Goal: Task Accomplishment & Management: Complete application form

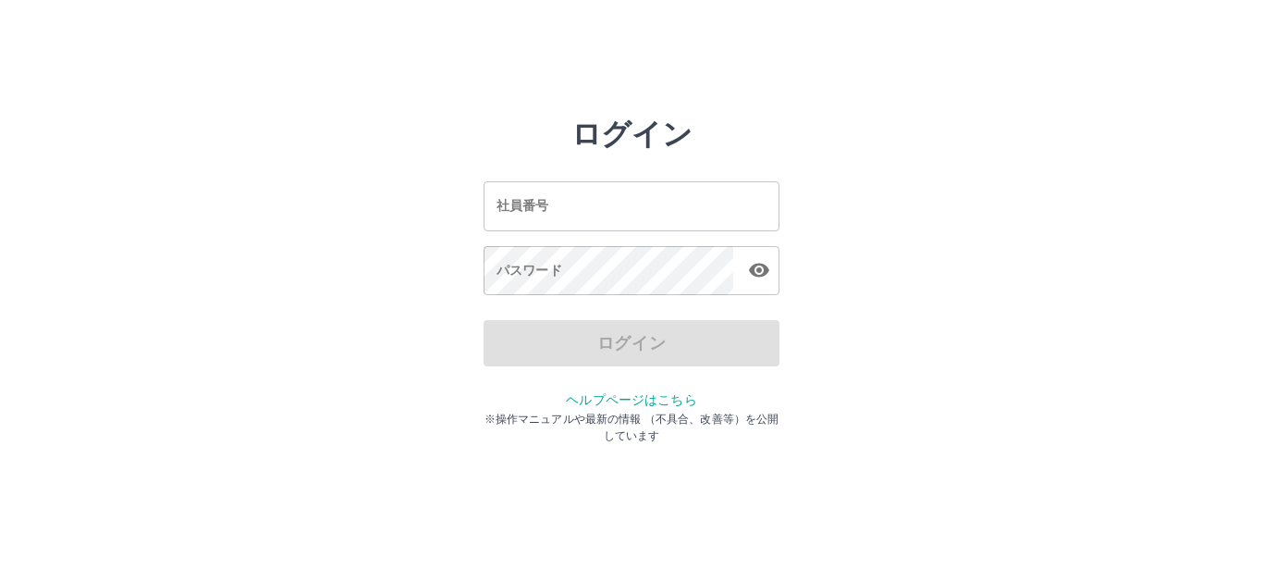
click at [638, 215] on input "社員番号" at bounding box center [632, 205] width 296 height 49
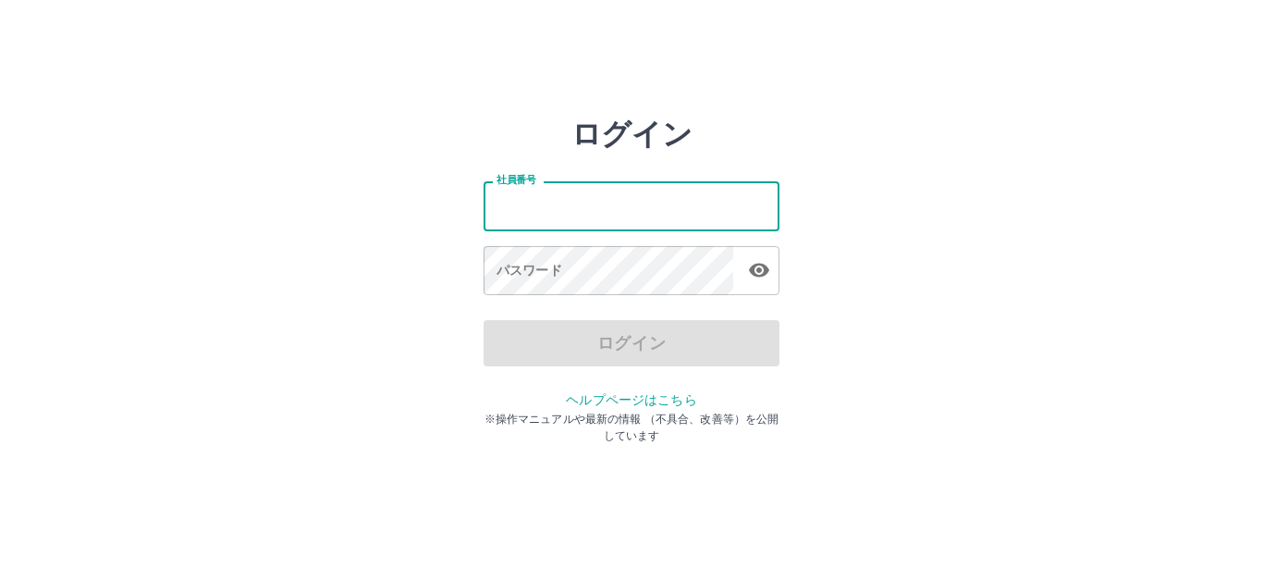
type input "*******"
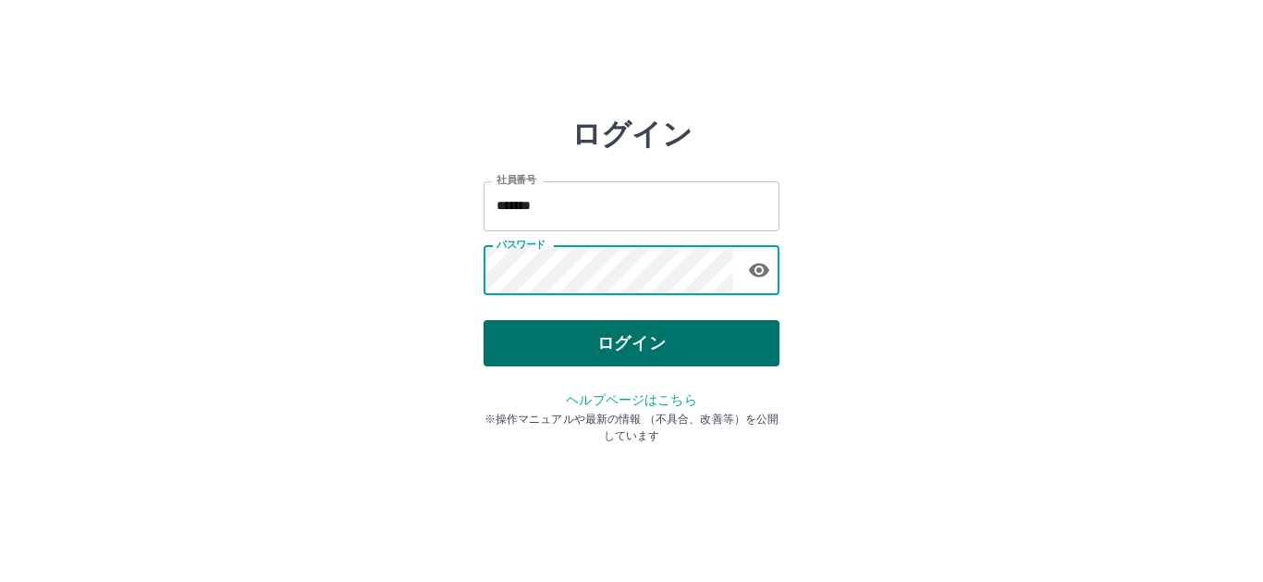
click at [606, 323] on button "ログイン" at bounding box center [632, 343] width 296 height 46
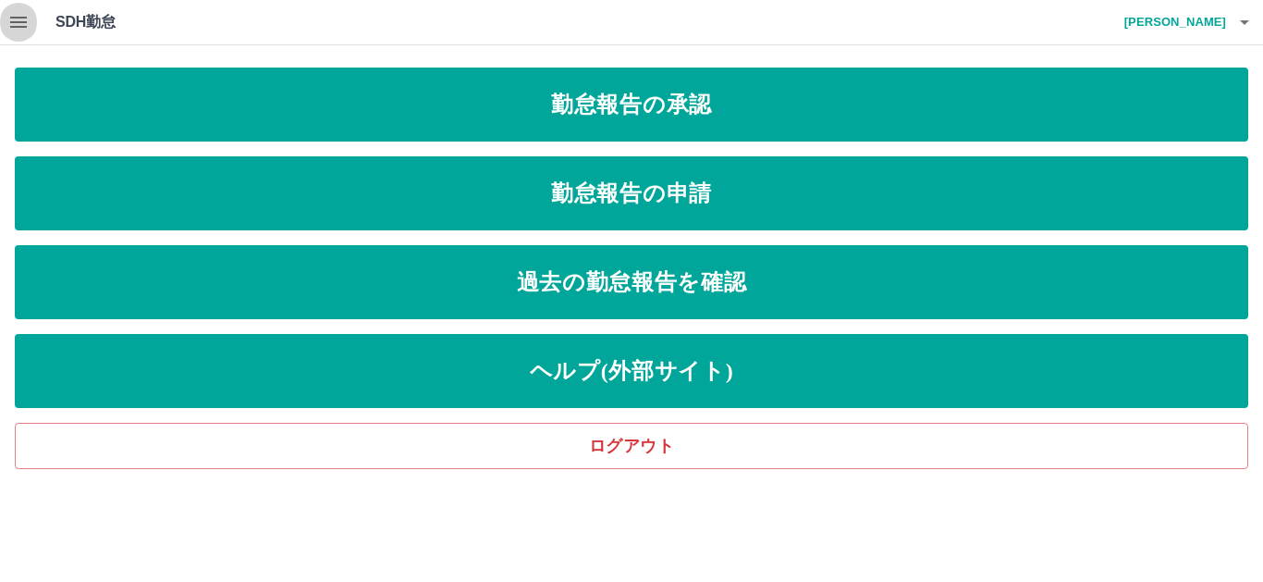
click at [6, 22] on button "button" at bounding box center [18, 22] width 37 height 44
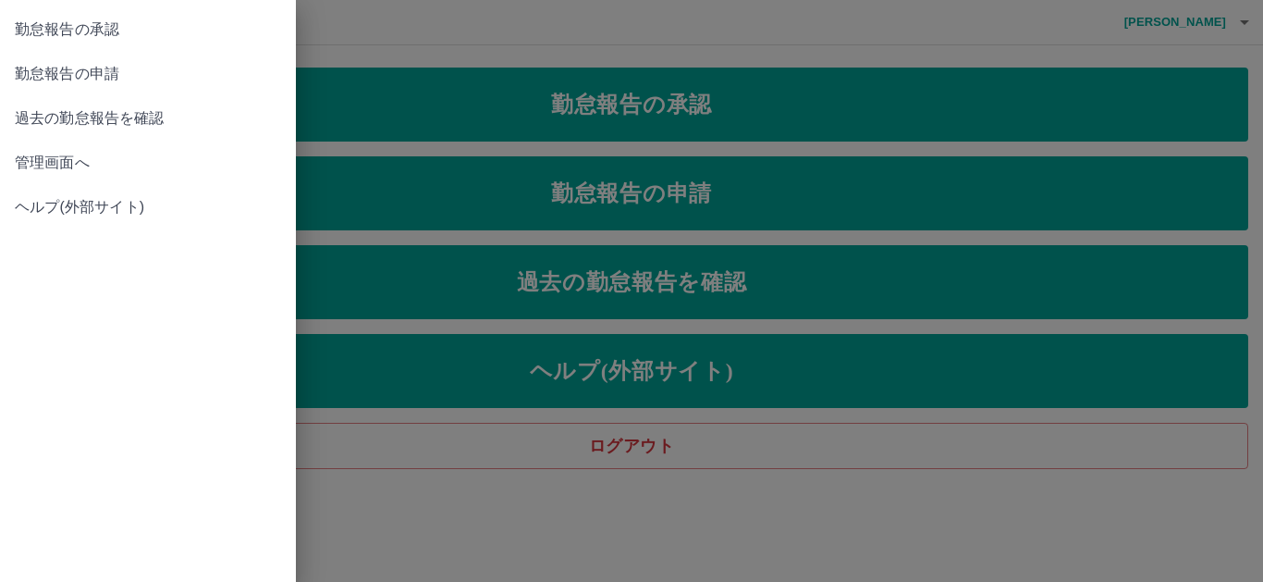
click at [81, 163] on span "管理画面へ" at bounding box center [148, 163] width 266 height 22
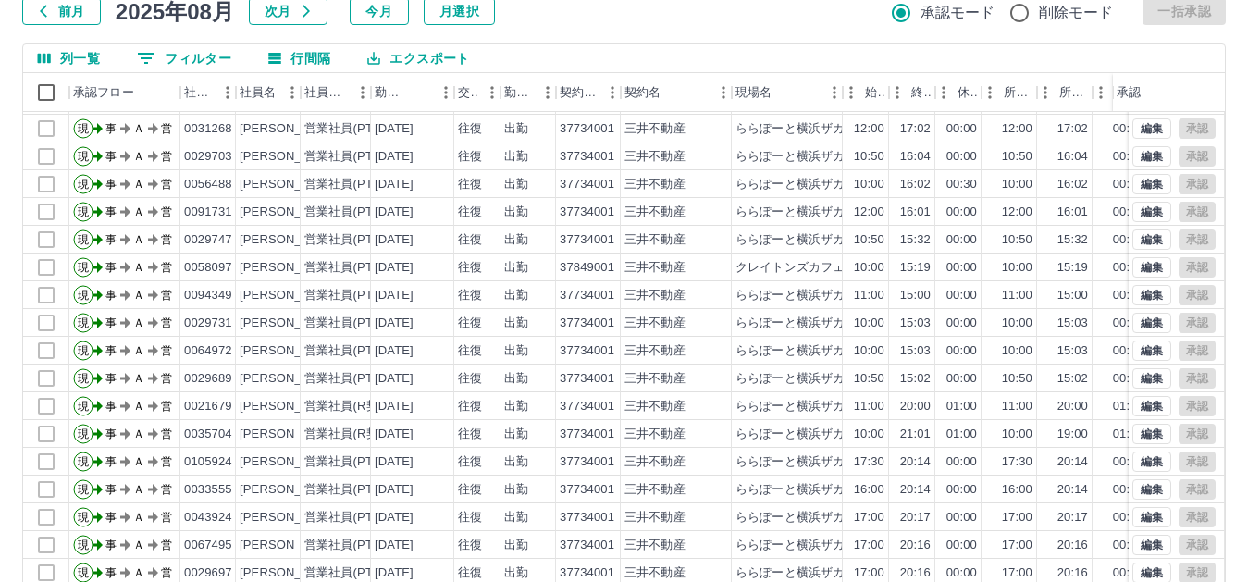
scroll to position [200, 0]
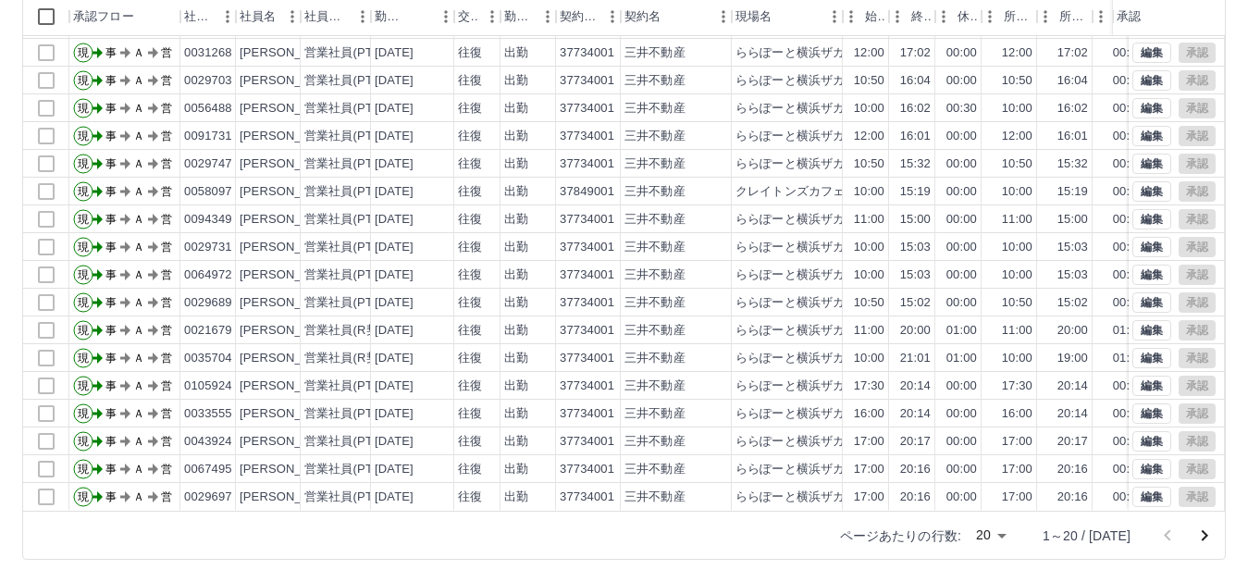
click at [1010, 535] on body "SDH勤怠 [PERSON_NAME] 勤務実績承認 前月 [DATE] 次月 今月 月選択 承認モード 削除モード 一括承認 列一覧 0 フィルター 行間隔…" at bounding box center [624, 191] width 1248 height 782
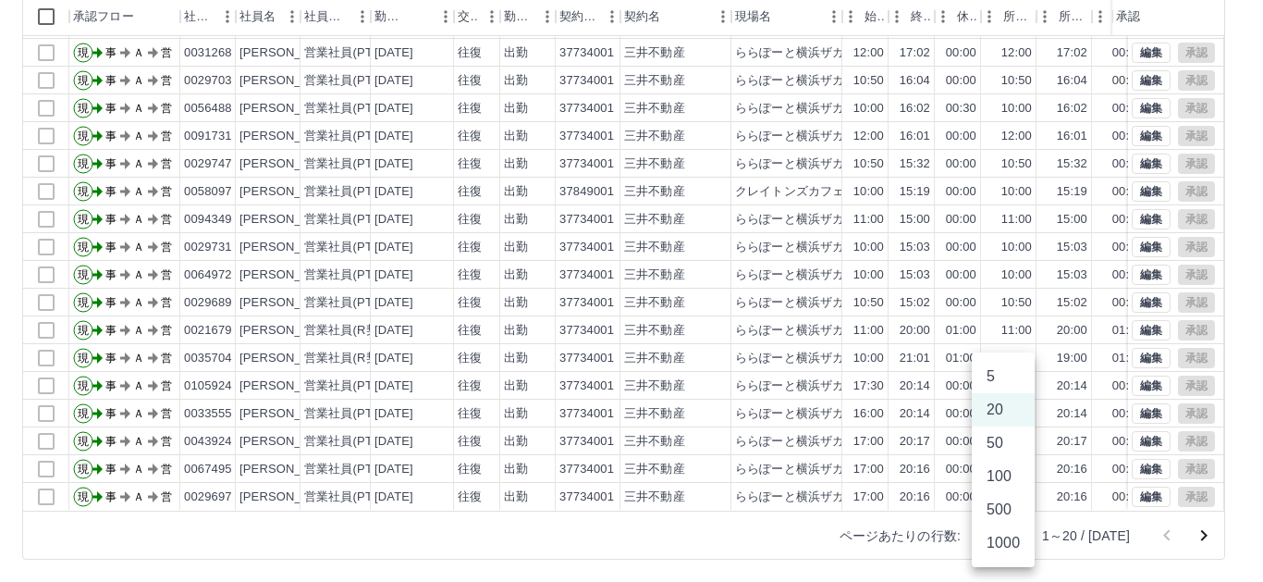
click at [993, 540] on li "1000" at bounding box center [1003, 542] width 63 height 33
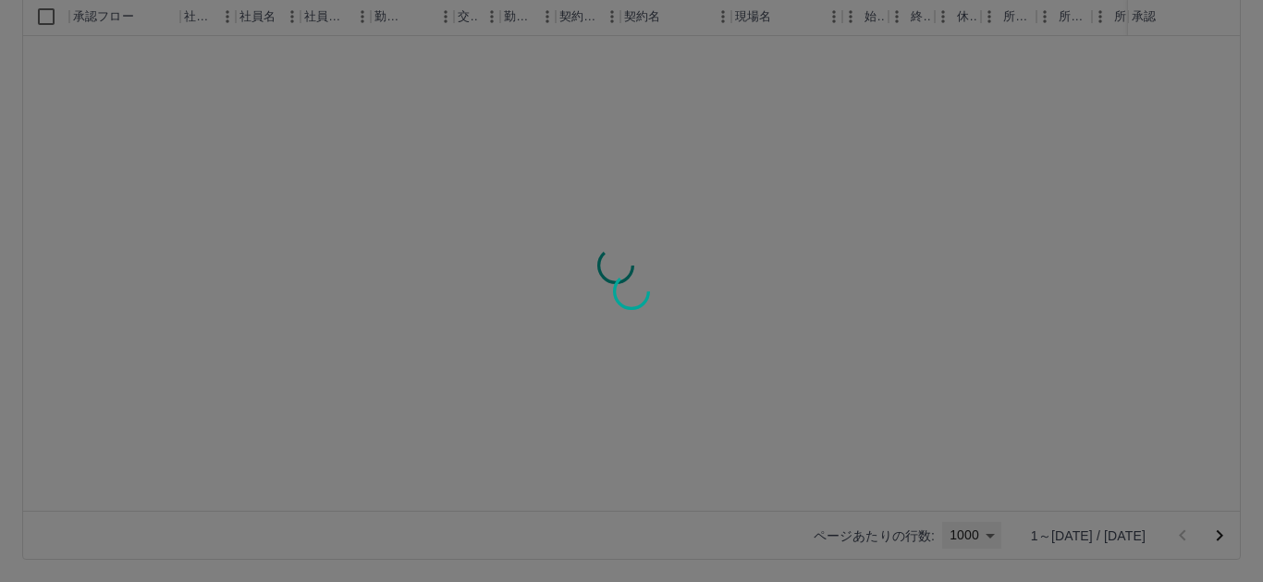
type input "****"
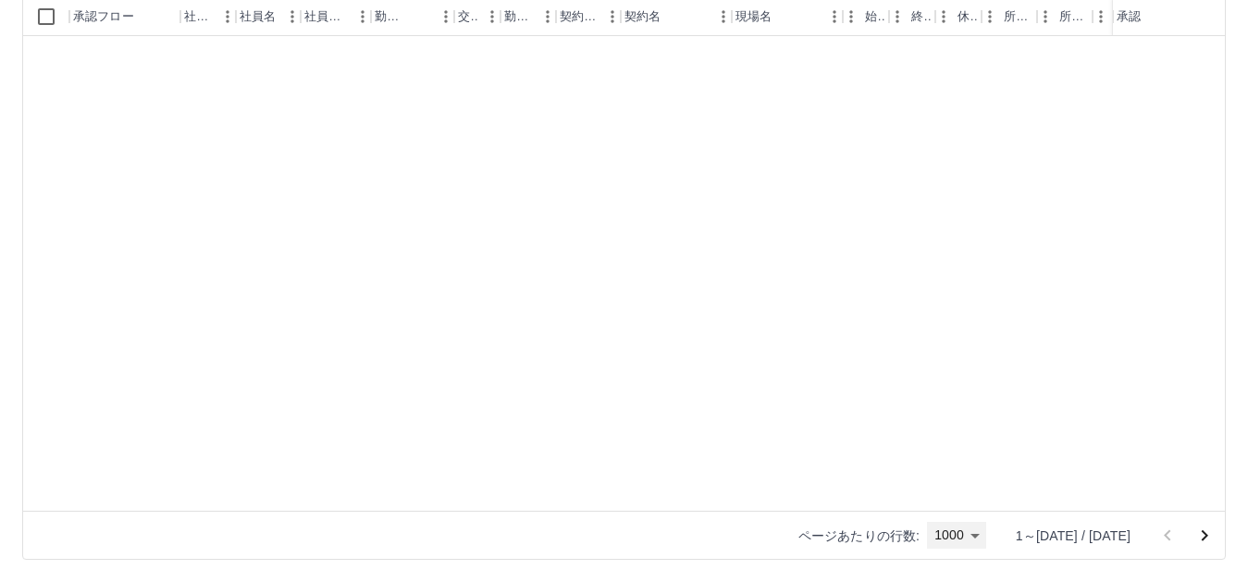
scroll to position [11714, 0]
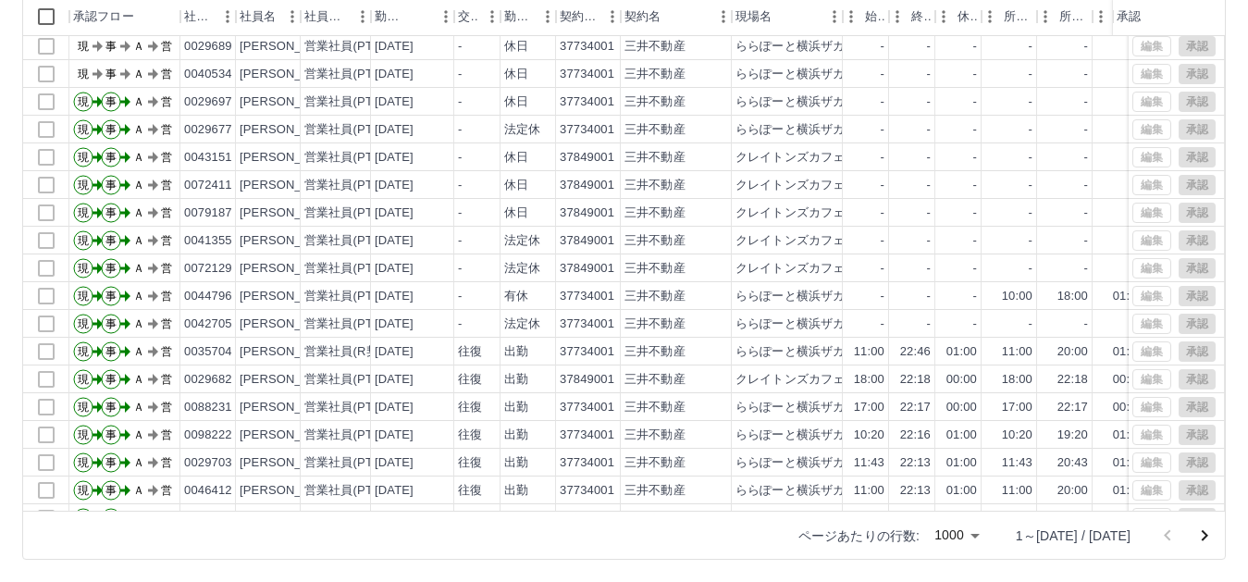
click at [1208, 534] on icon "次のページへ" at bounding box center [1204, 535] width 22 height 22
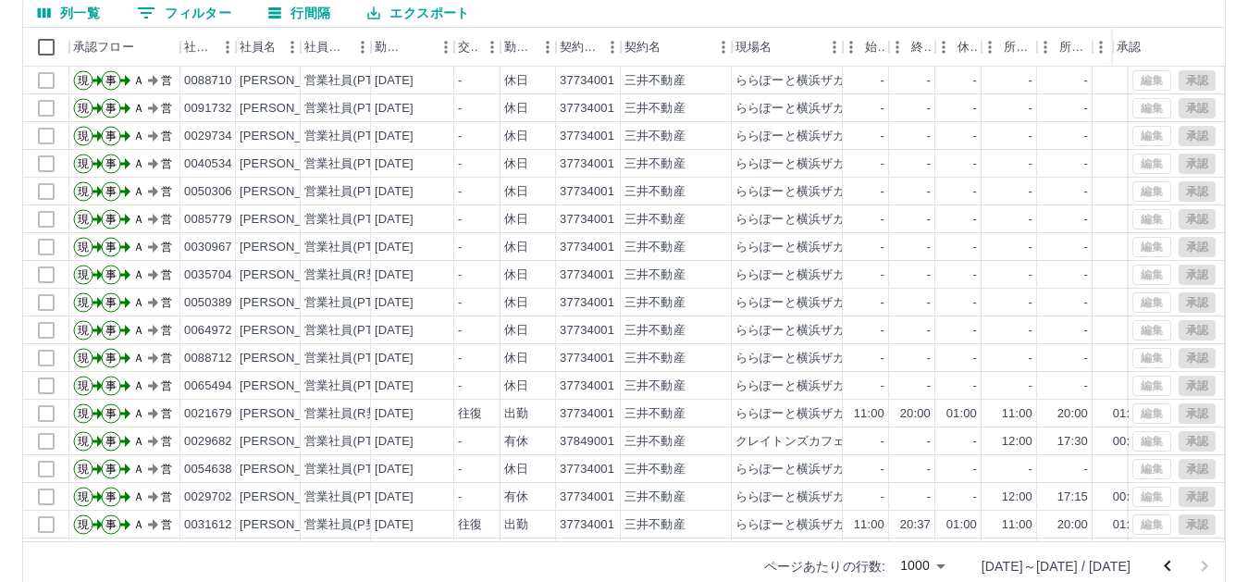
scroll to position [200, 0]
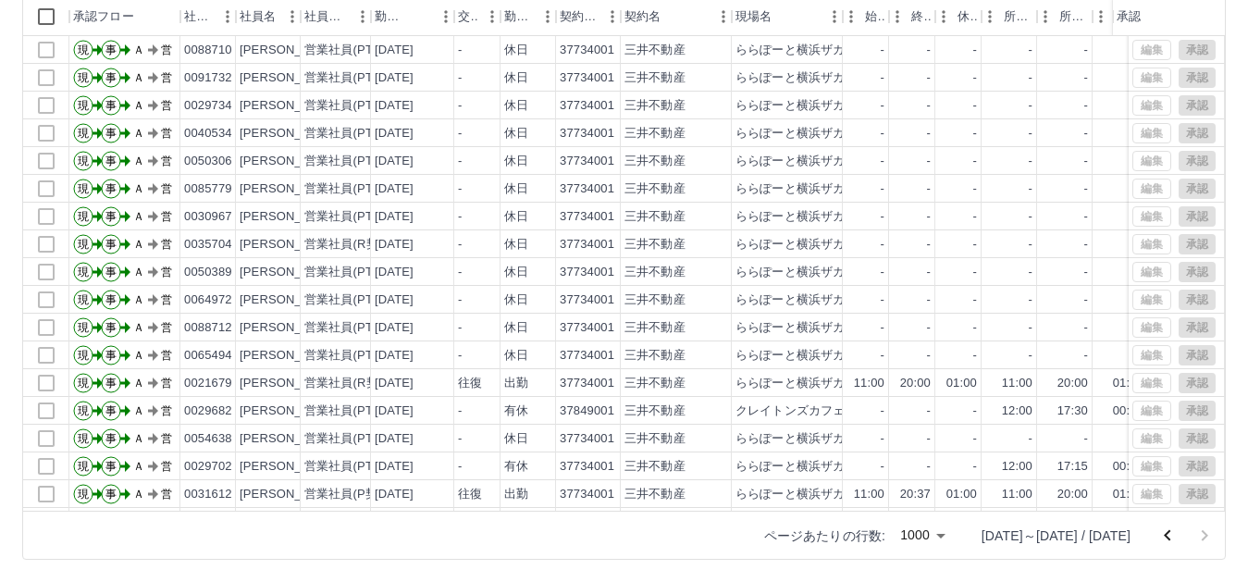
click at [1171, 534] on icon "前のページへ" at bounding box center [1167, 535] width 22 height 22
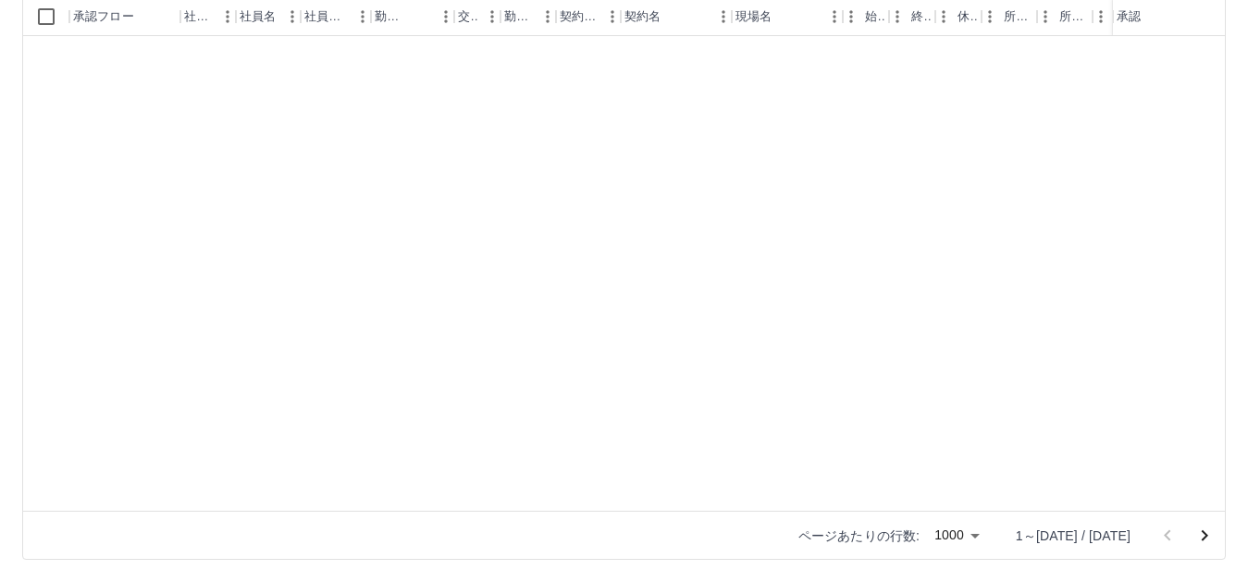
scroll to position [18057, 0]
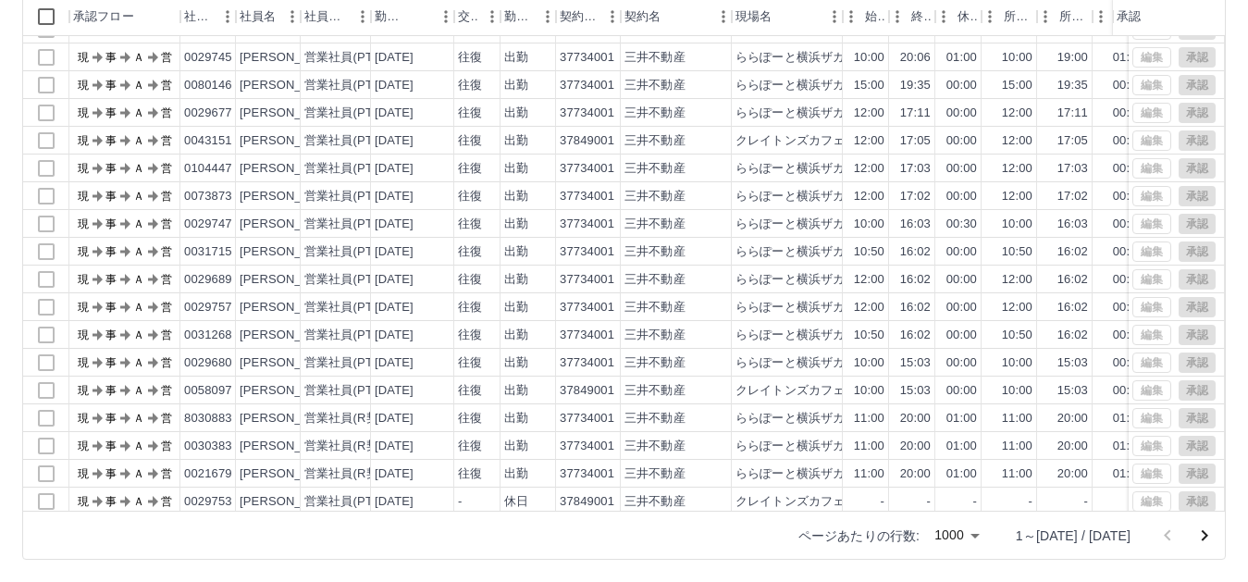
click at [1203, 39] on div "編集 承認 編集 承認 編集 承認 編集 承認 編集 承認 編集 承認 編集 承認 編集 承認 編集 承認 編集 承認 編集 承認 編集 承認 編集 承認 編…" at bounding box center [1176, 279] width 96 height 638
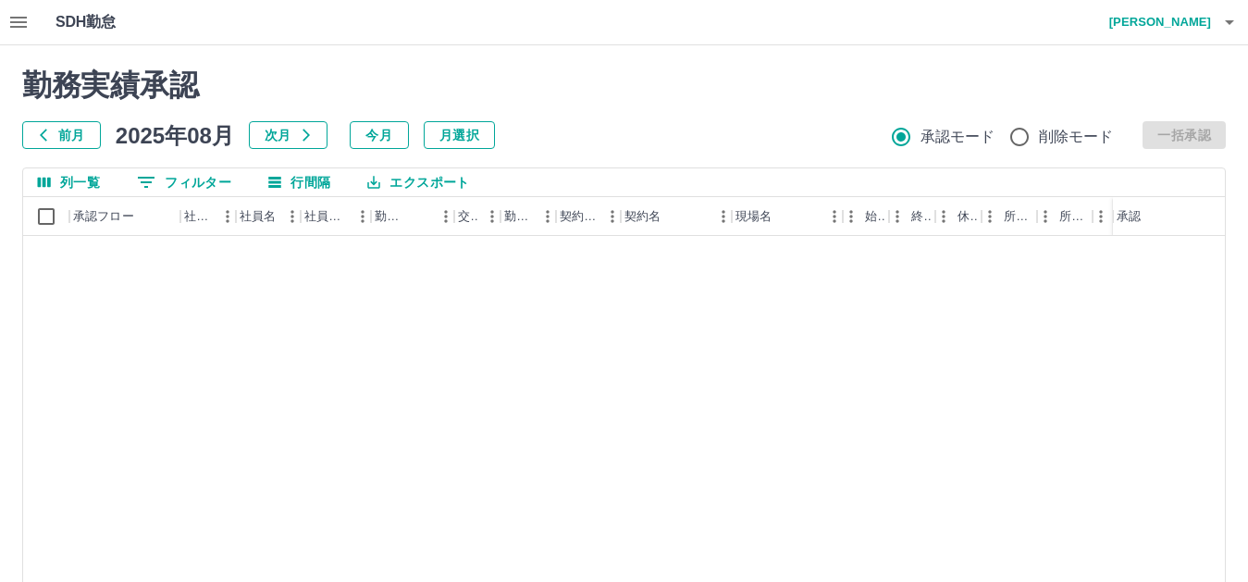
scroll to position [0, 0]
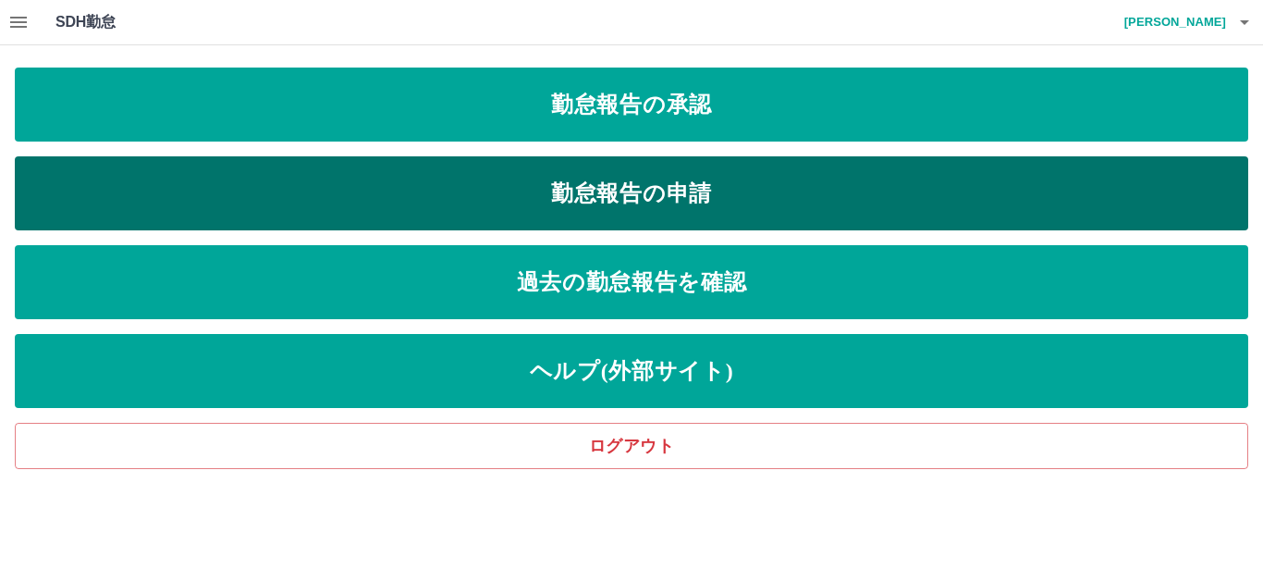
click at [630, 188] on link "勤怠報告の申請" at bounding box center [632, 193] width 1234 height 74
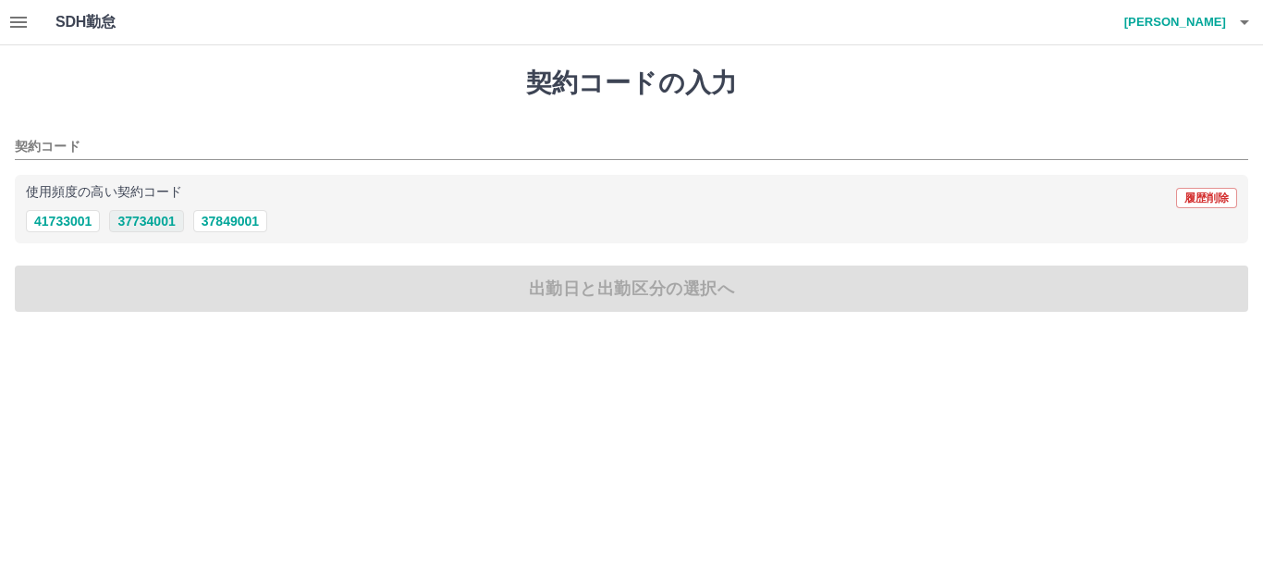
click at [119, 224] on button "37734001" at bounding box center [146, 221] width 74 height 22
type input "********"
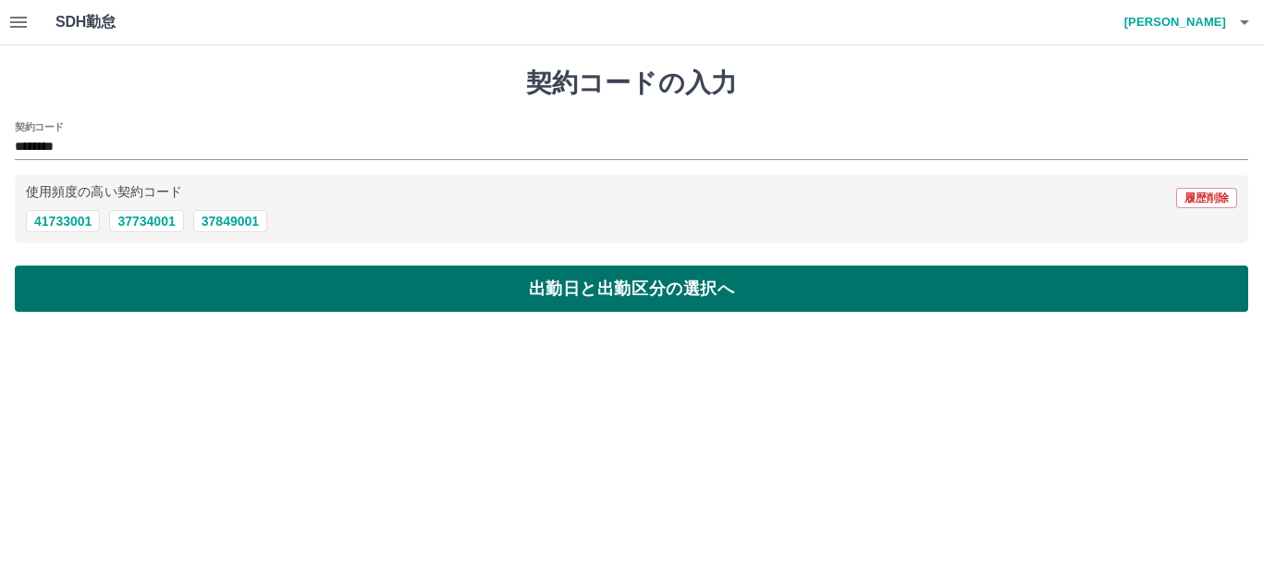
click at [684, 284] on button "出勤日と出勤区分の選択へ" at bounding box center [632, 288] width 1234 height 46
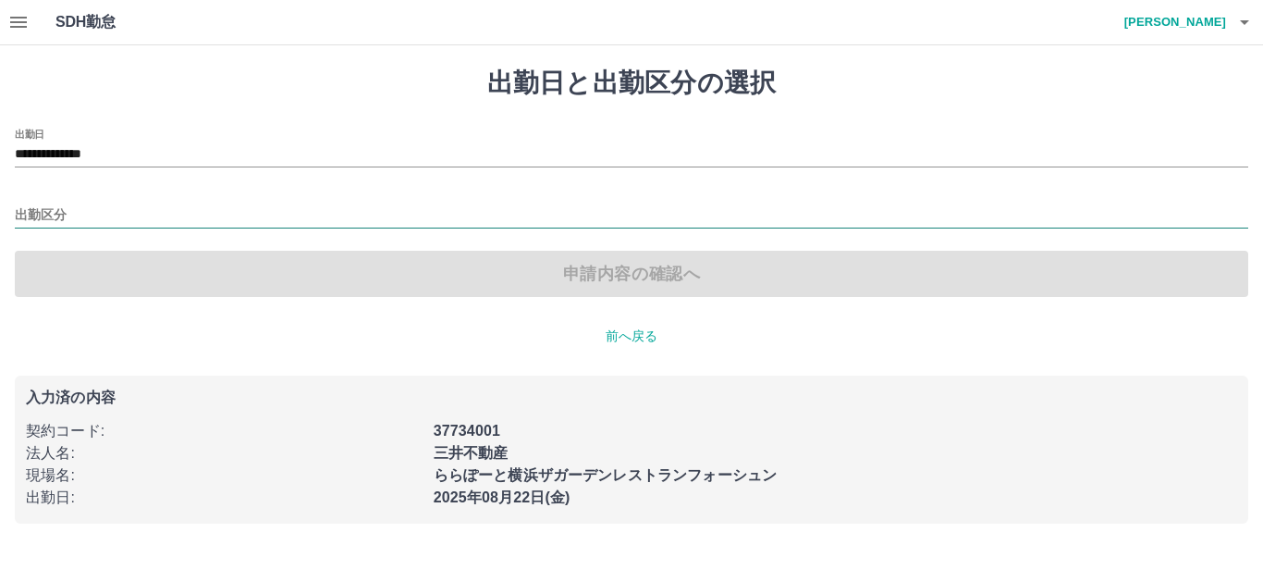
click at [93, 212] on input "出勤区分" at bounding box center [632, 215] width 1234 height 23
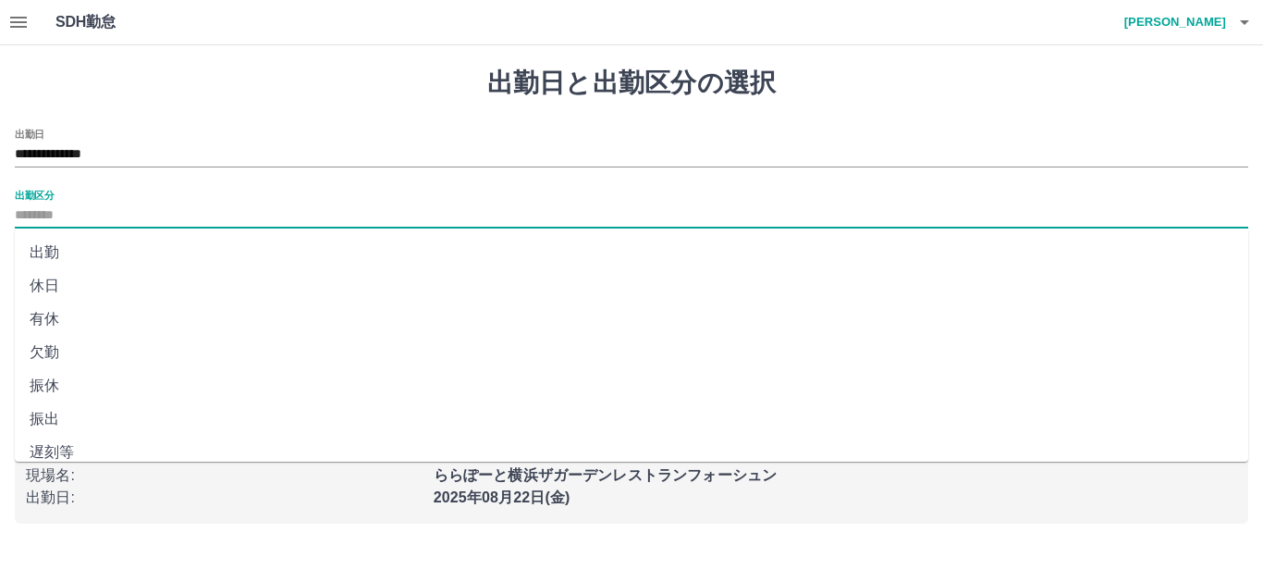
click at [73, 257] on li "出勤" at bounding box center [632, 252] width 1234 height 33
type input "**"
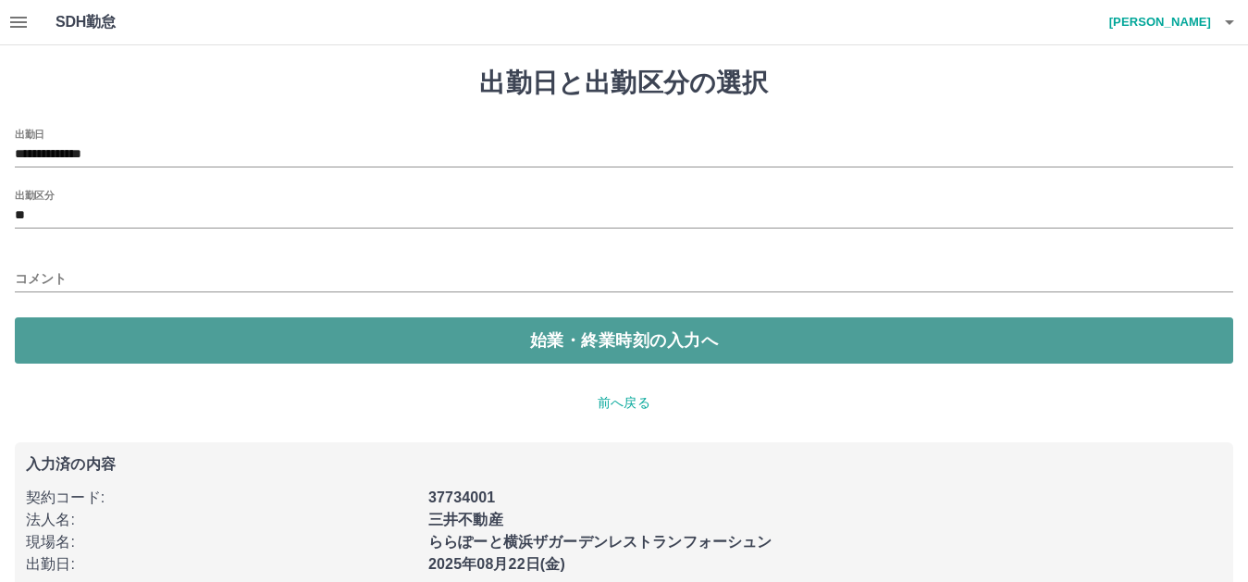
click at [590, 346] on button "始業・終業時刻の入力へ" at bounding box center [624, 340] width 1218 height 46
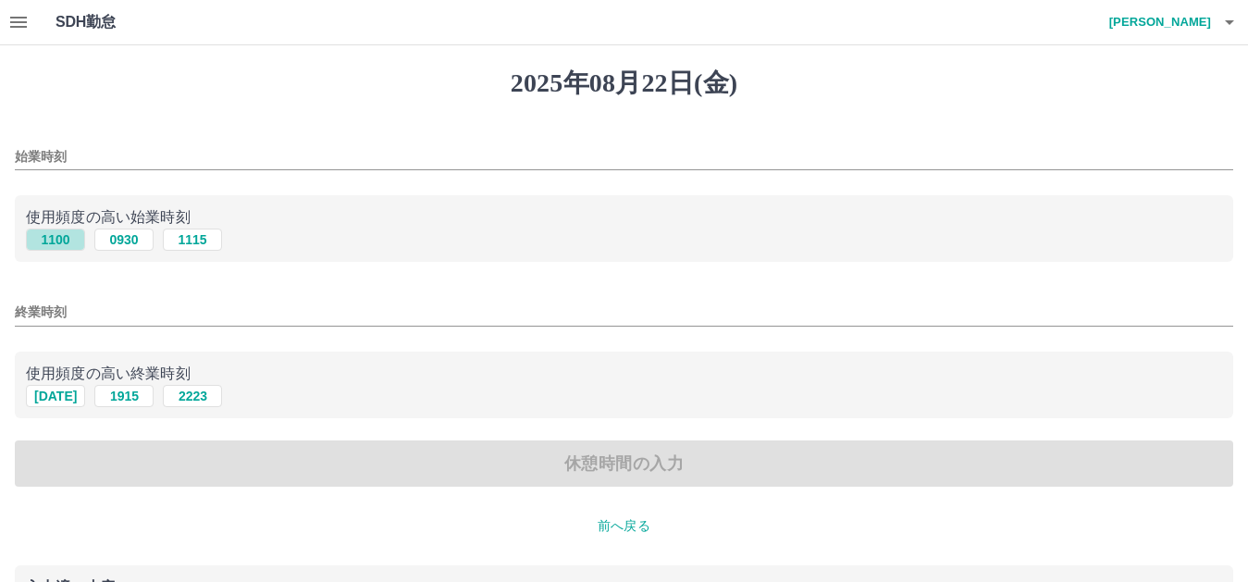
drag, startPoint x: 55, startPoint y: 239, endPoint x: 64, endPoint y: 288, distance: 49.7
click at [55, 240] on button "1100" at bounding box center [55, 239] width 59 height 22
type input "****"
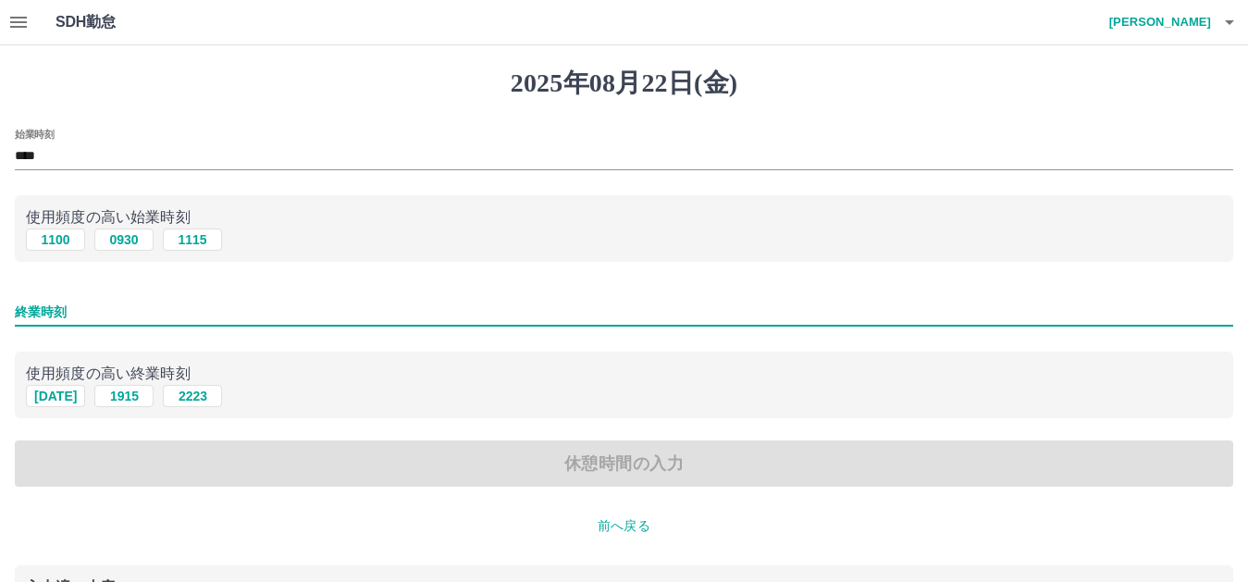
click at [81, 314] on input "終業時刻" at bounding box center [624, 312] width 1218 height 27
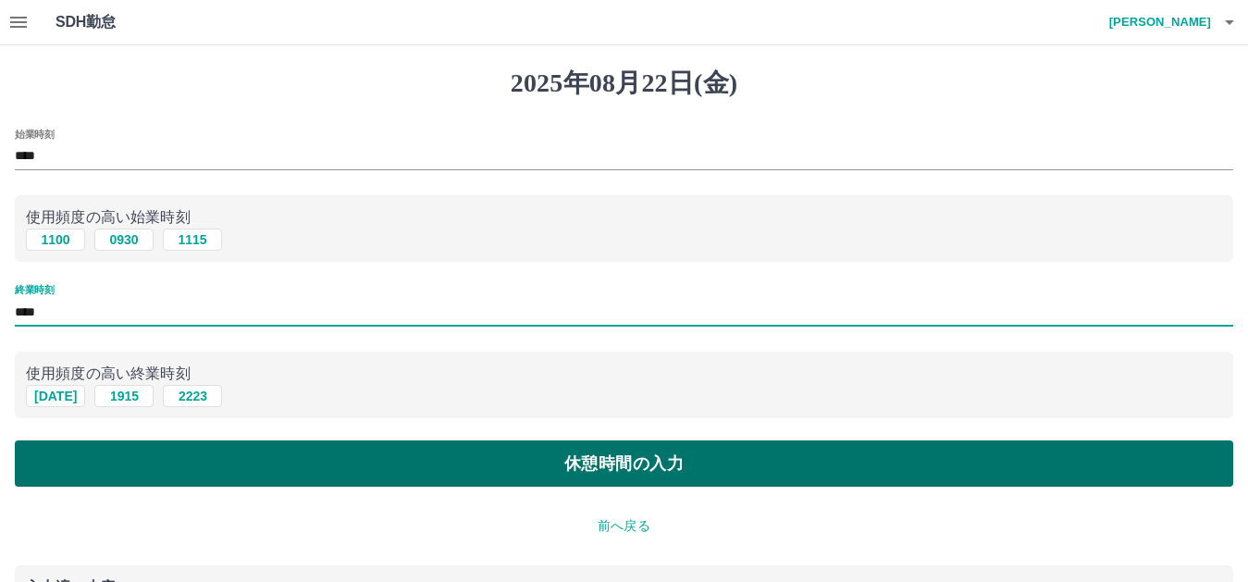
type input "****"
click at [594, 477] on button "休憩時間の入力" at bounding box center [624, 463] width 1218 height 46
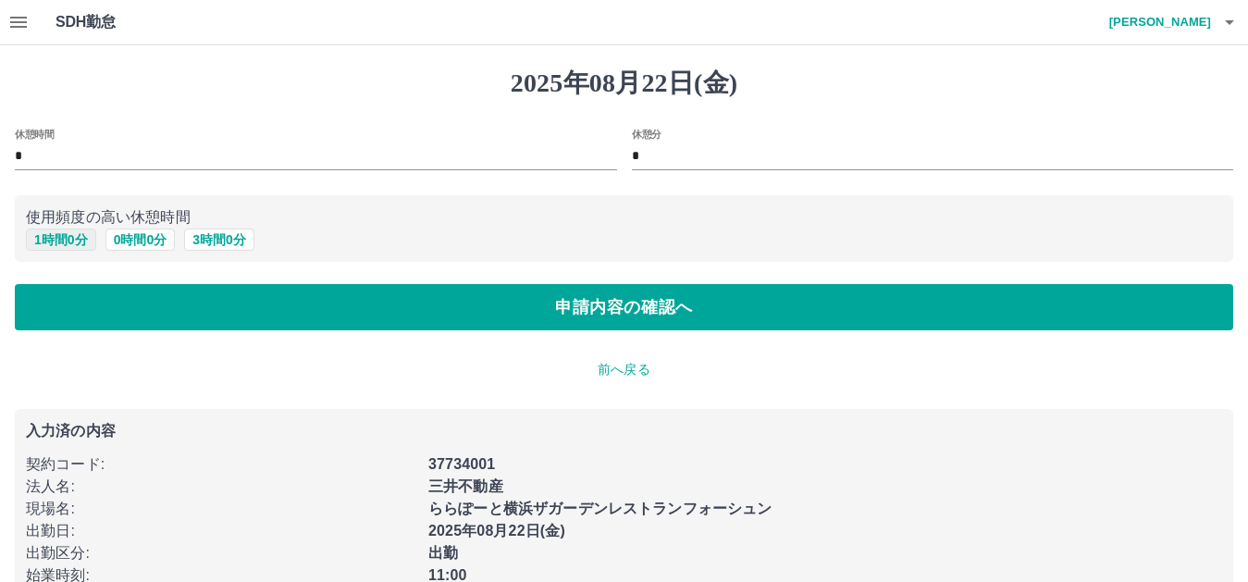
click at [41, 240] on button "1 時間 0 分" at bounding box center [61, 239] width 70 height 22
type input "*"
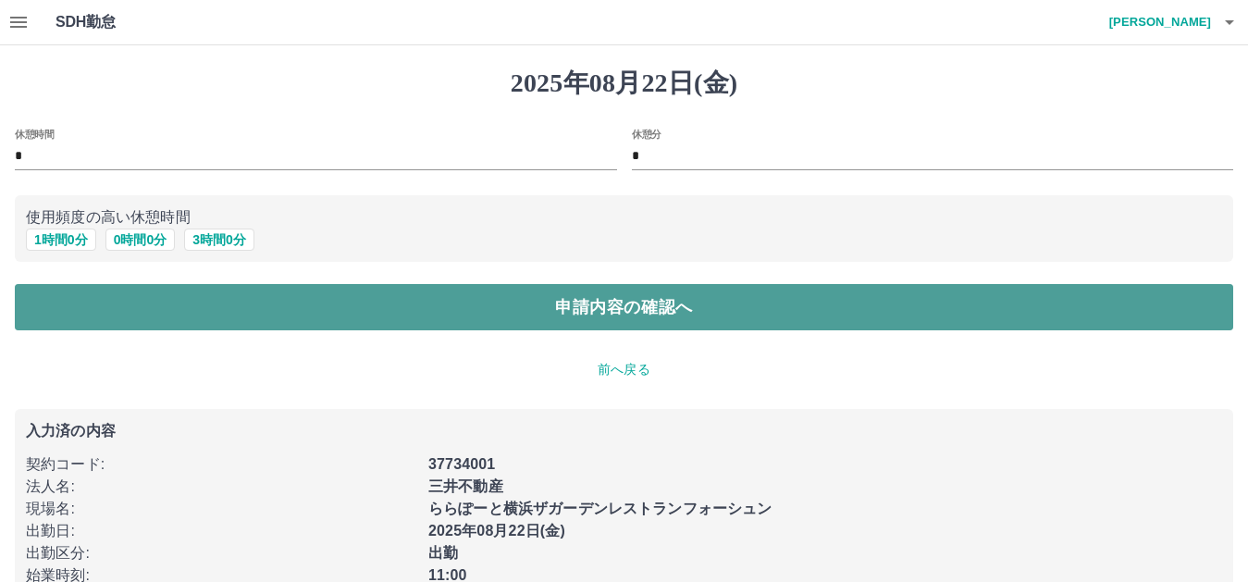
click at [647, 316] on button "申請内容の確認へ" at bounding box center [624, 307] width 1218 height 46
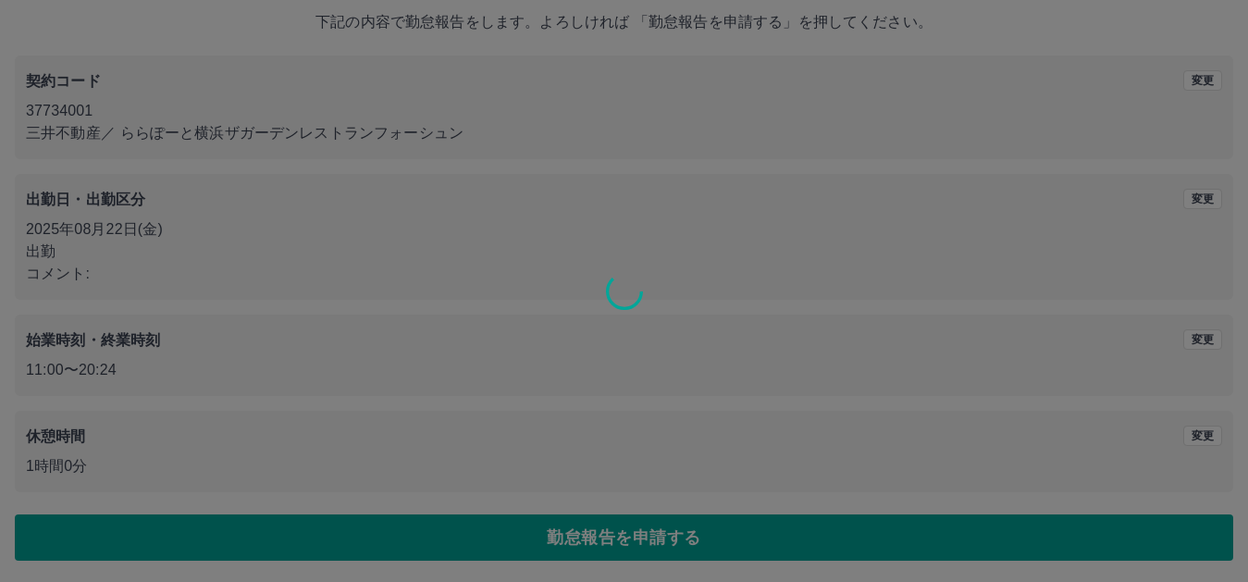
scroll to position [111, 0]
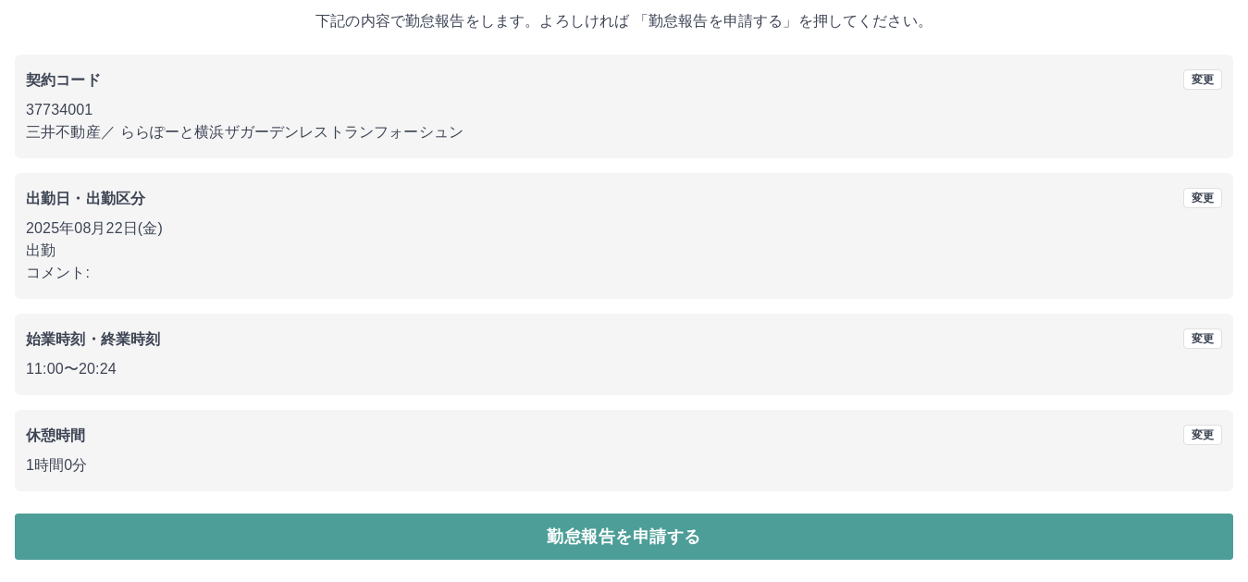
click at [654, 545] on button "勤怠報告を申請する" at bounding box center [624, 536] width 1218 height 46
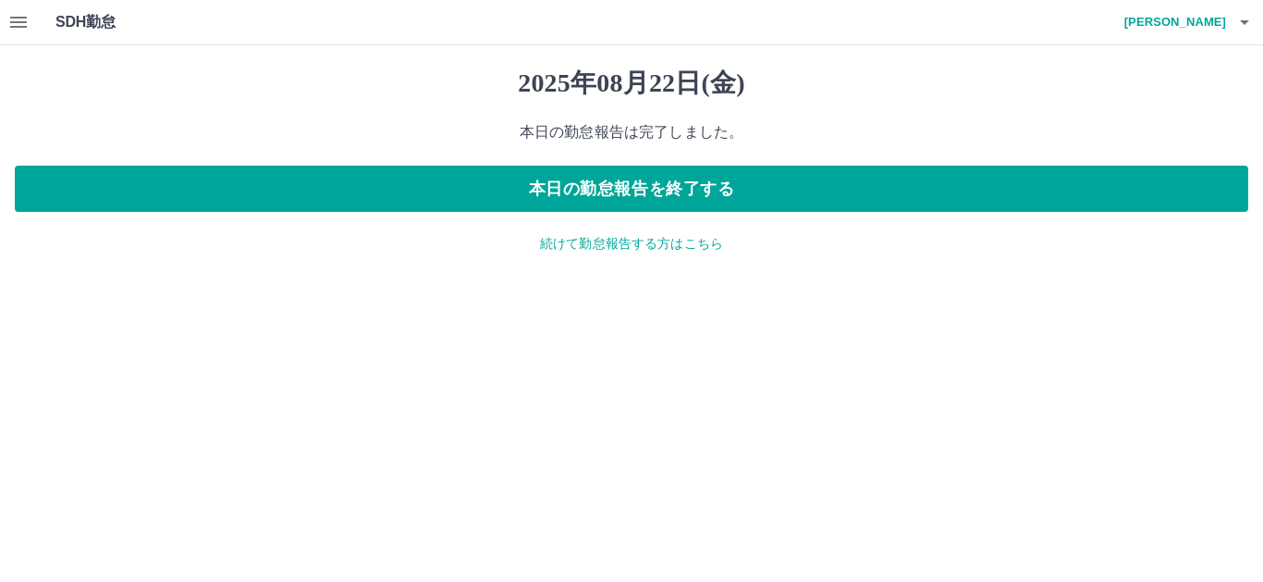
click at [25, 20] on icon "button" at bounding box center [18, 22] width 22 height 22
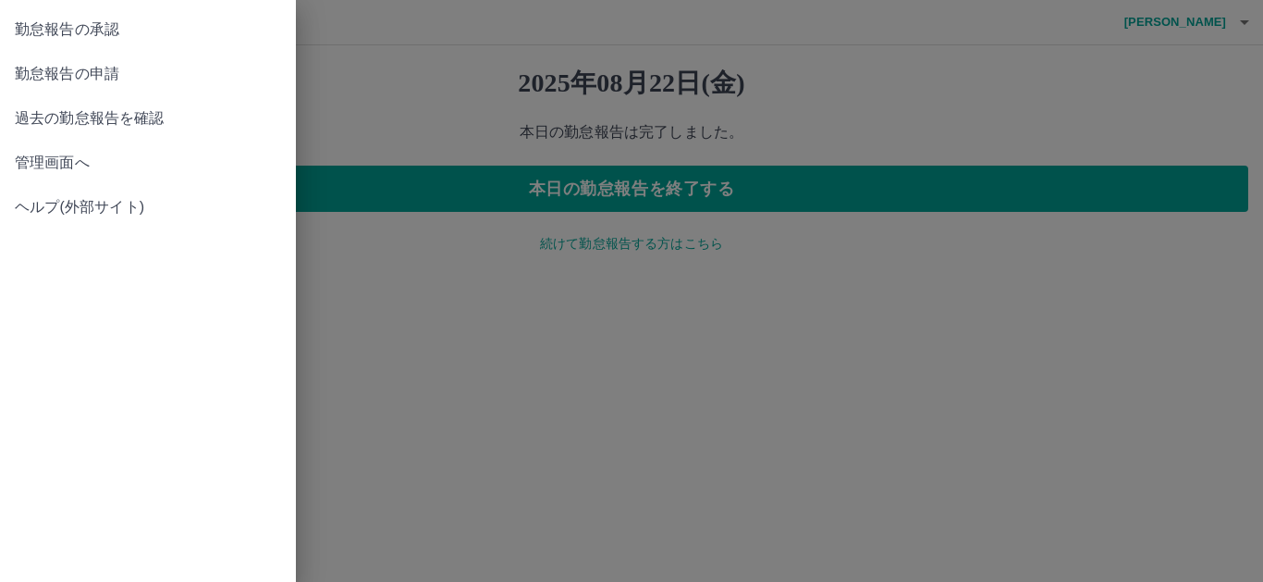
click at [66, 154] on span "管理画面へ" at bounding box center [148, 163] width 266 height 22
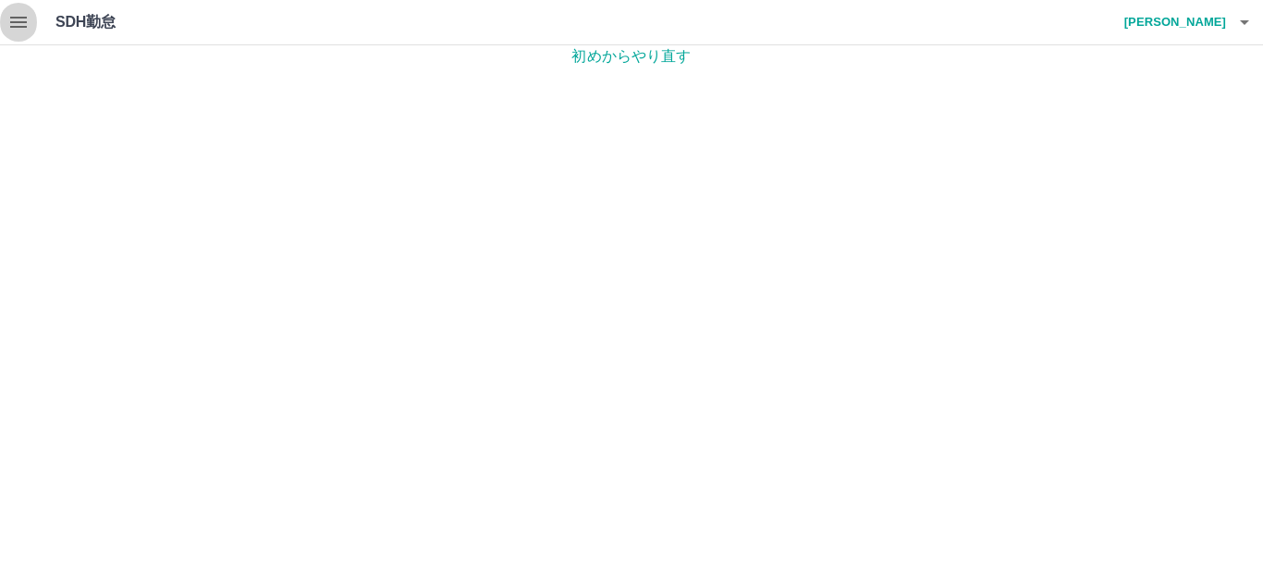
click at [21, 21] on icon "button" at bounding box center [18, 22] width 17 height 11
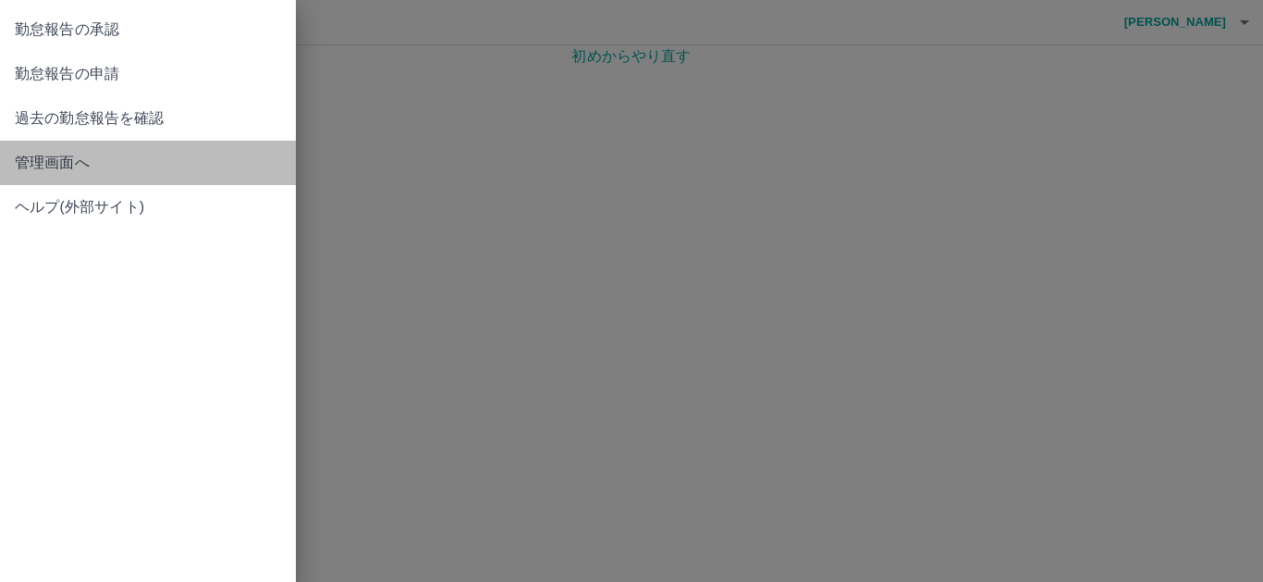
click at [80, 165] on span "管理画面へ" at bounding box center [148, 163] width 266 height 22
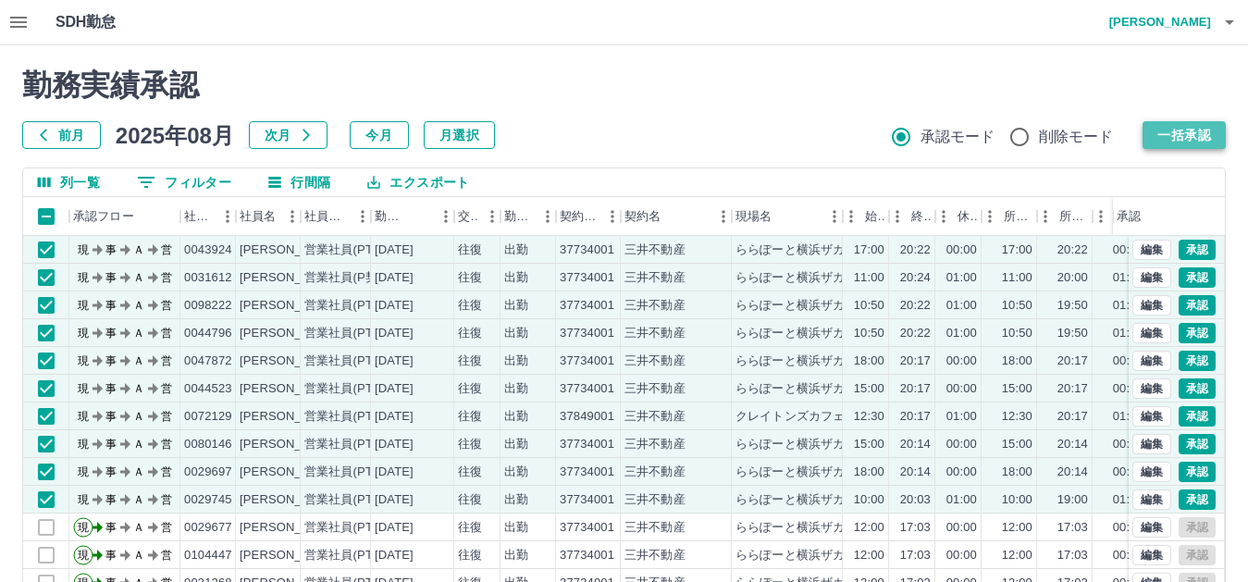
click at [1172, 128] on button "一括承認" at bounding box center [1183, 135] width 83 height 28
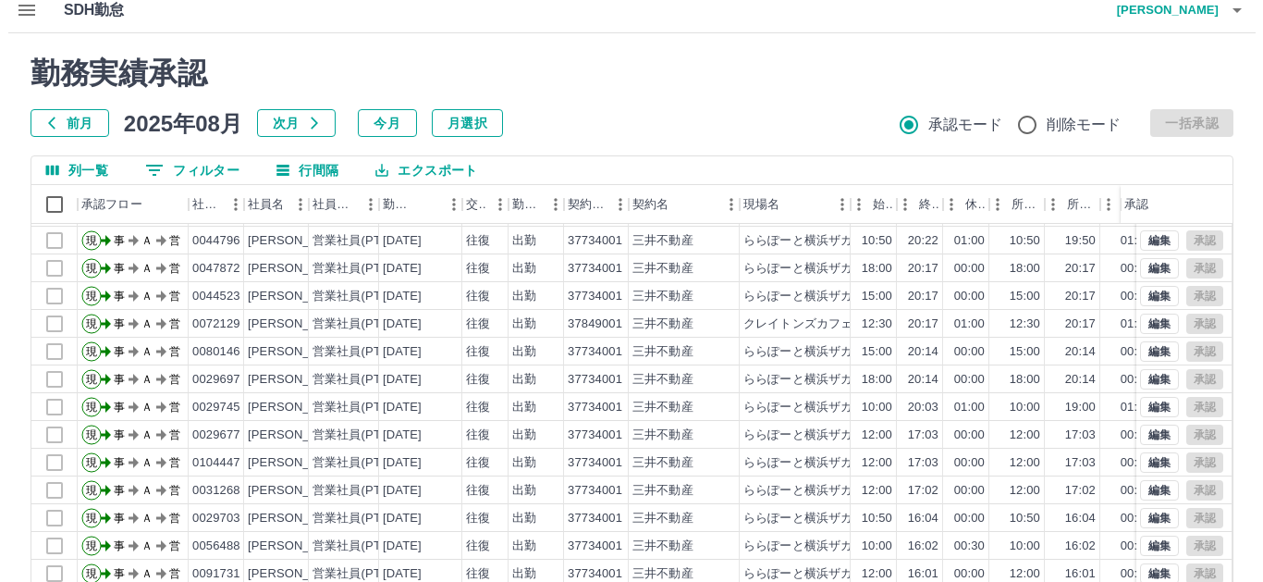
scroll to position [4, 0]
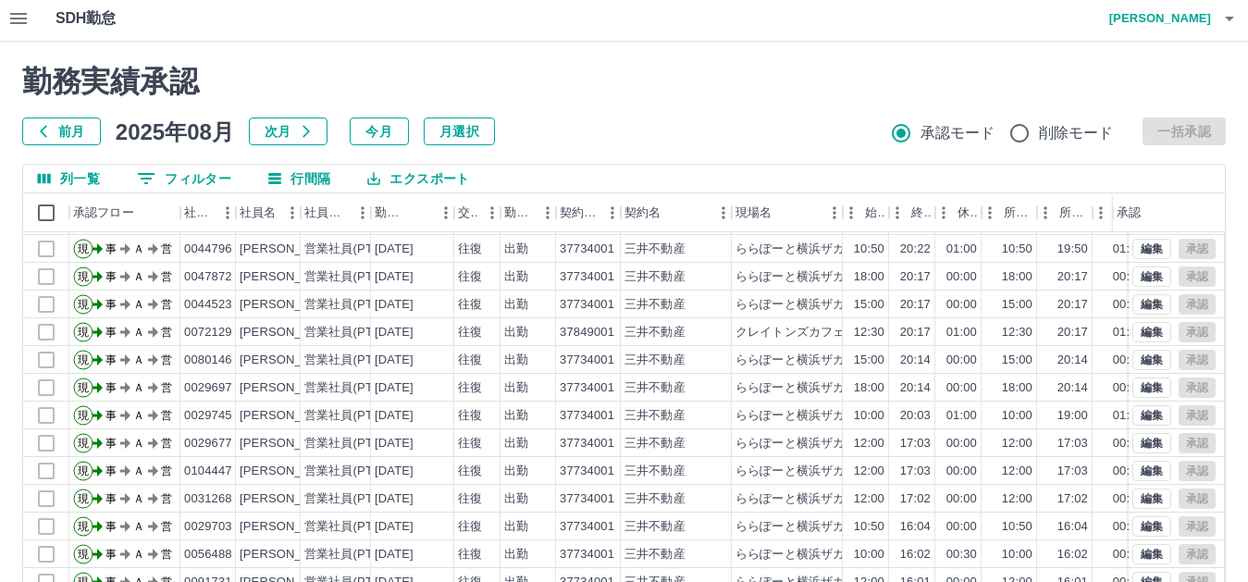
click at [1226, 19] on icon "button" at bounding box center [1229, 18] width 22 height 22
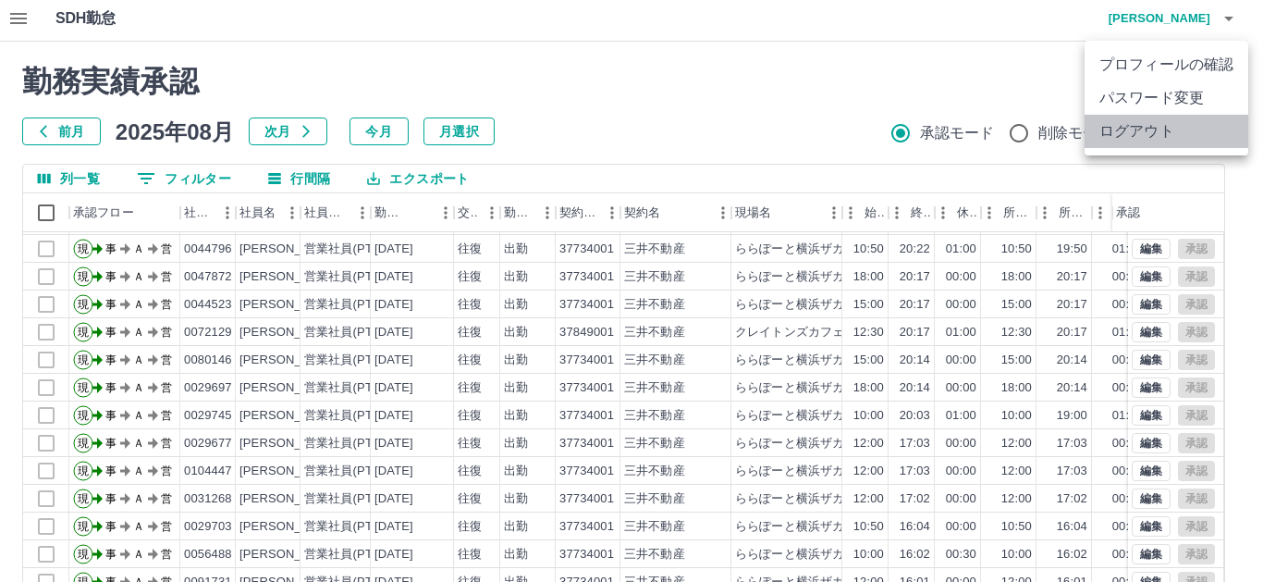
click at [1146, 132] on li "ログアウト" at bounding box center [1167, 131] width 164 height 33
